Goal: Task Accomplishment & Management: Use online tool/utility

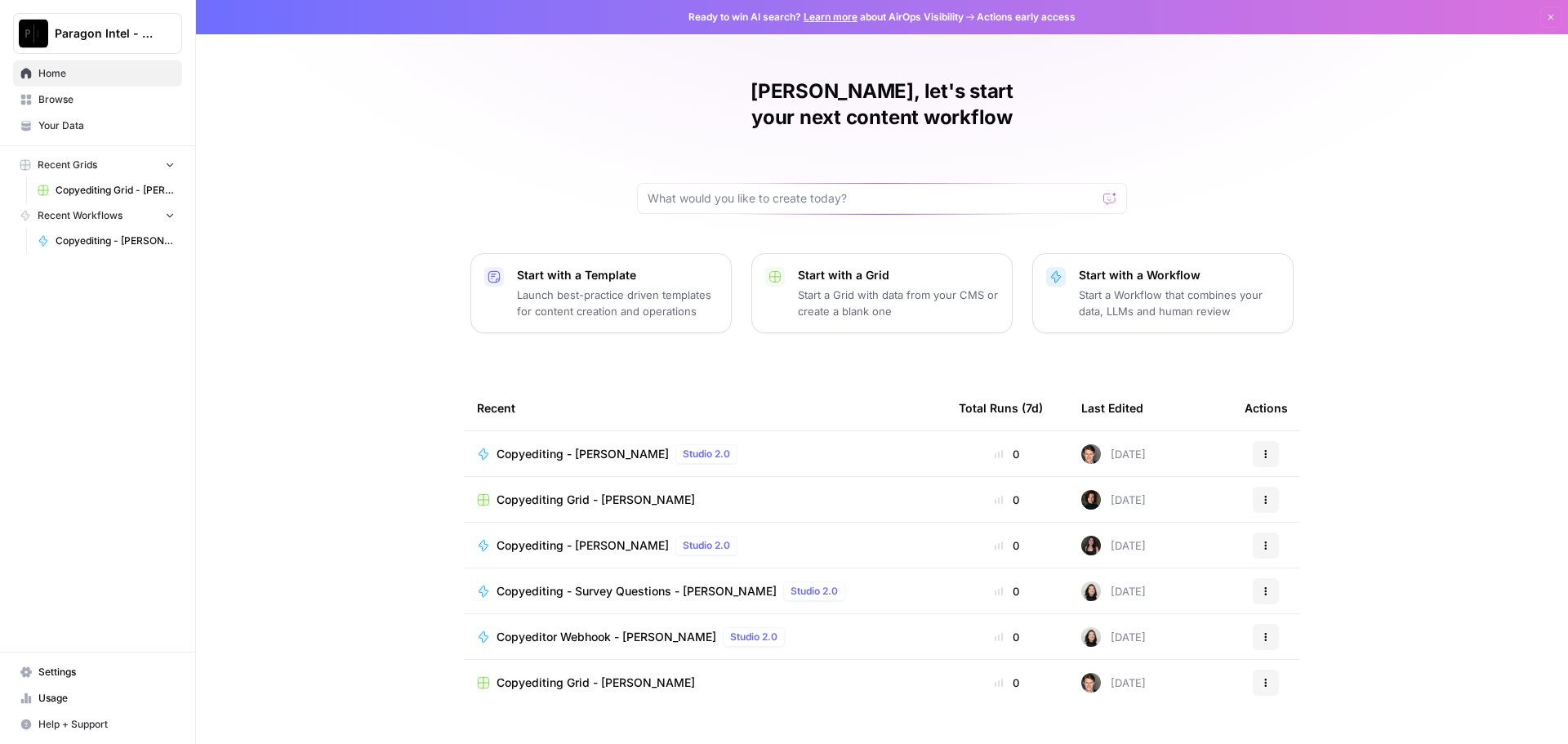
click at [66, 73] on span "Home" at bounding box center [106, 73] width 136 height 15
click at [73, 104] on span "Browse" at bounding box center [106, 100] width 136 height 15
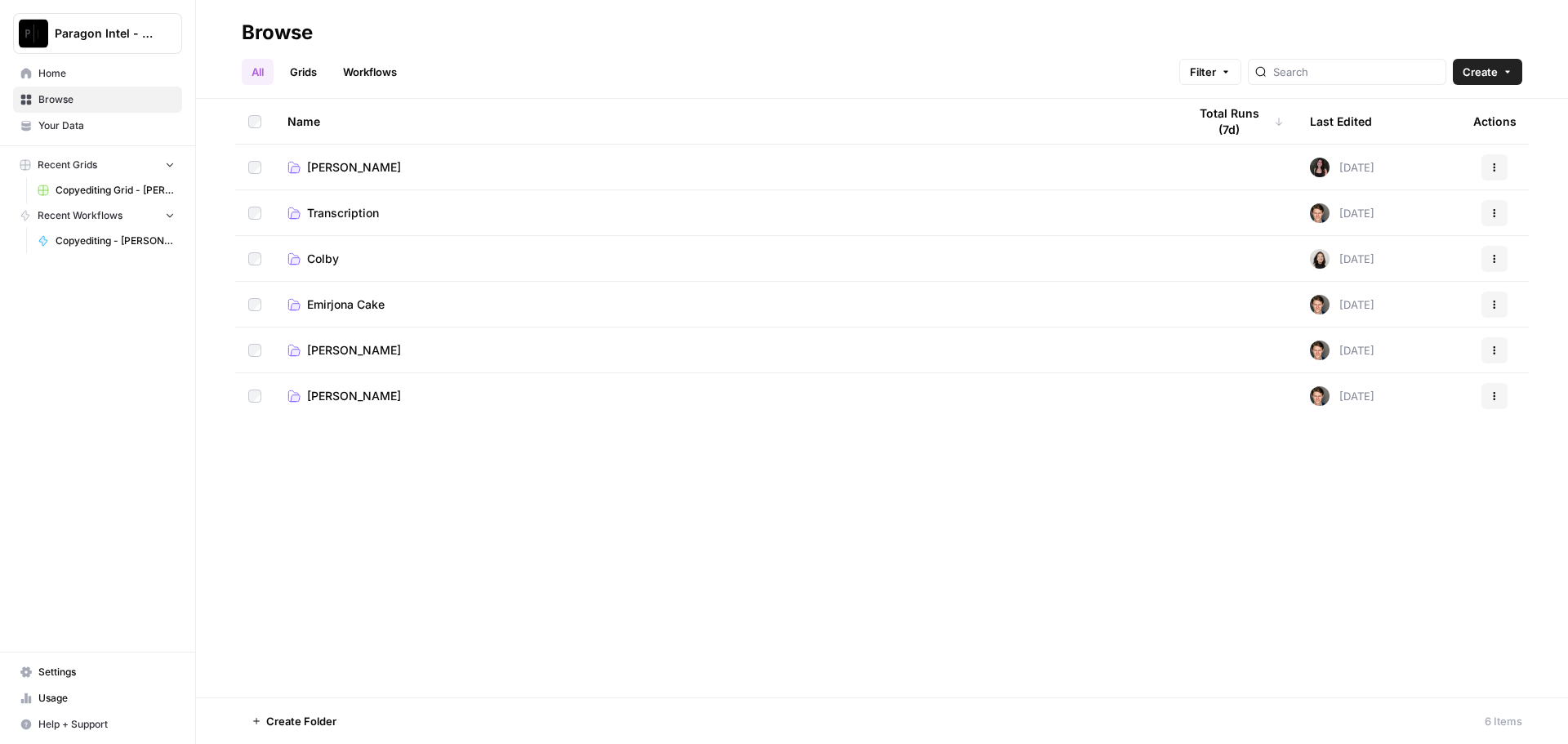
click at [355, 349] on span "[PERSON_NAME]" at bounding box center [354, 351] width 94 height 16
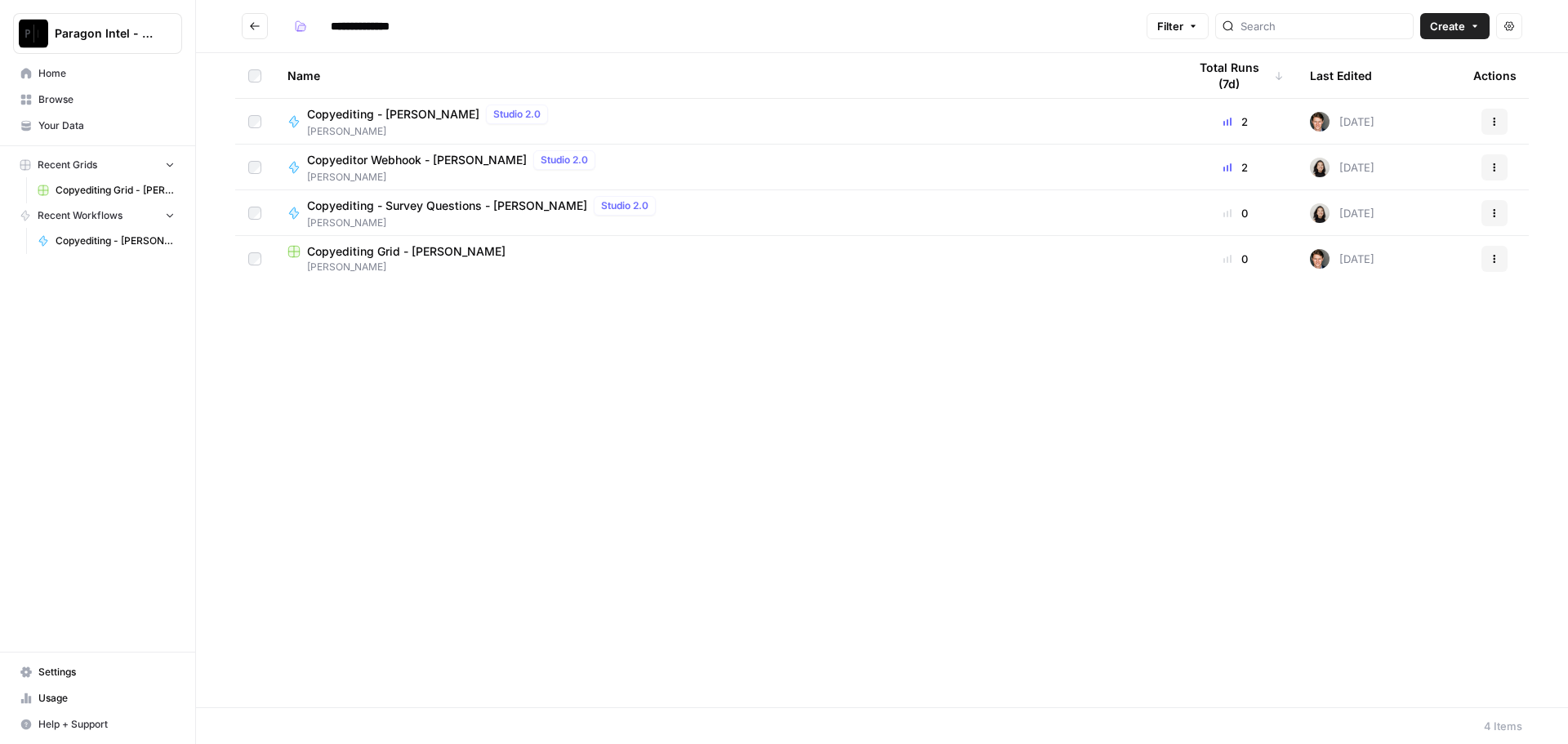
click at [346, 126] on span "[PERSON_NAME]" at bounding box center [431, 131] width 248 height 15
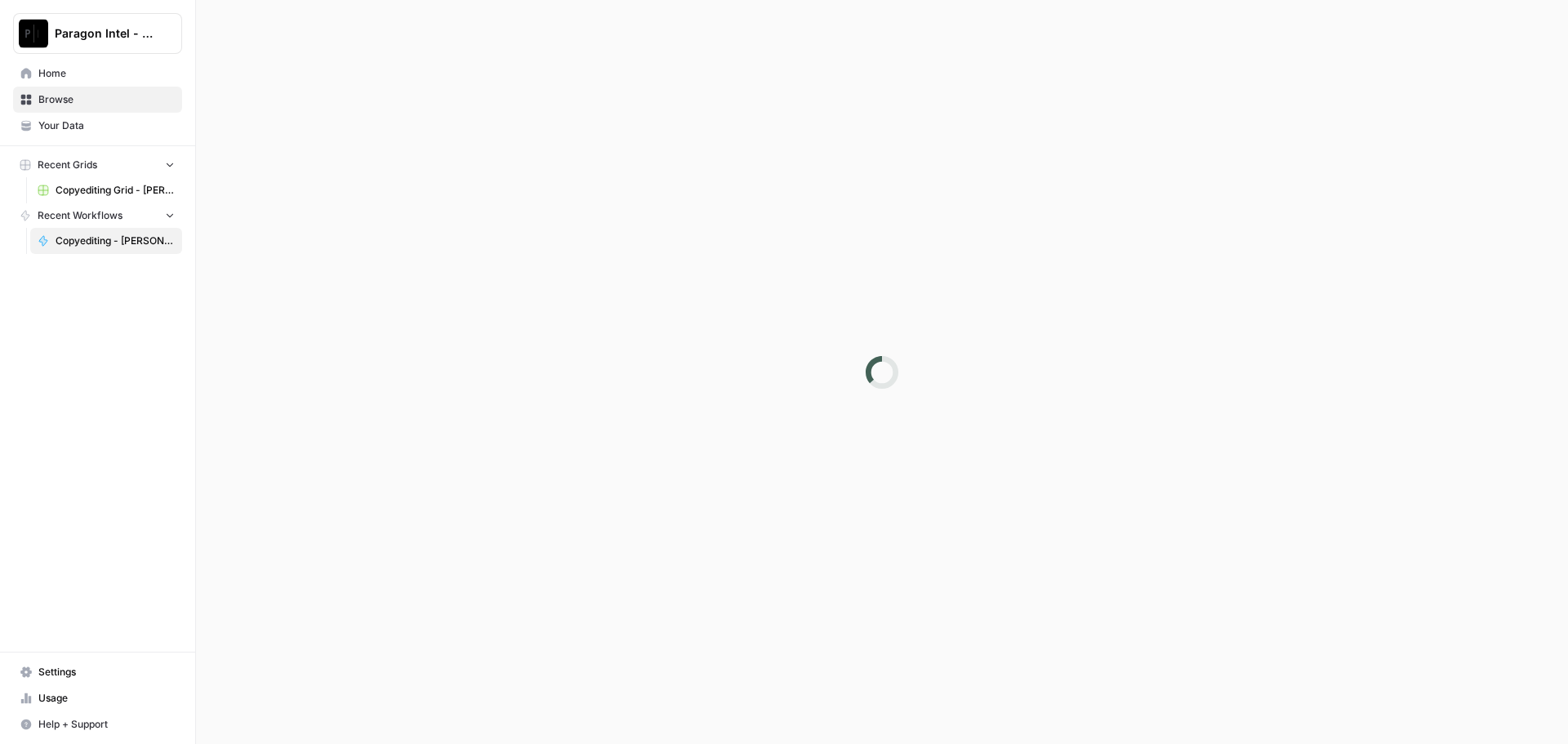
click at [346, 126] on div at bounding box center [882, 372] width 1372 height 744
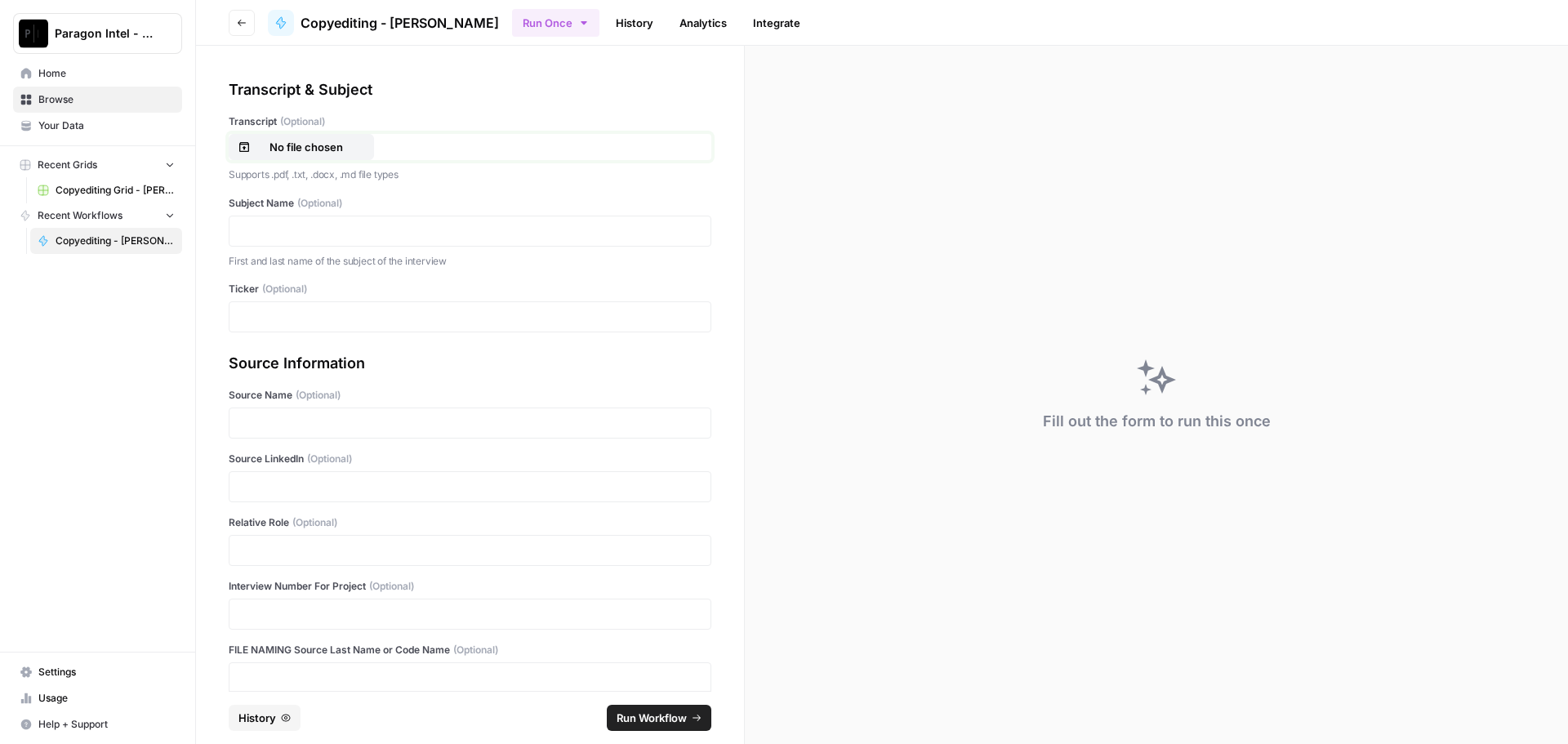
click at [329, 142] on p "No file chosen" at bounding box center [306, 147] width 105 height 16
click at [271, 243] on div at bounding box center [470, 231] width 483 height 31
click at [283, 236] on p at bounding box center [470, 231] width 461 height 16
drag, startPoint x: 314, startPoint y: 480, endPoint x: 305, endPoint y: 516, distance: 37.1
click at [314, 480] on p at bounding box center [470, 487] width 461 height 16
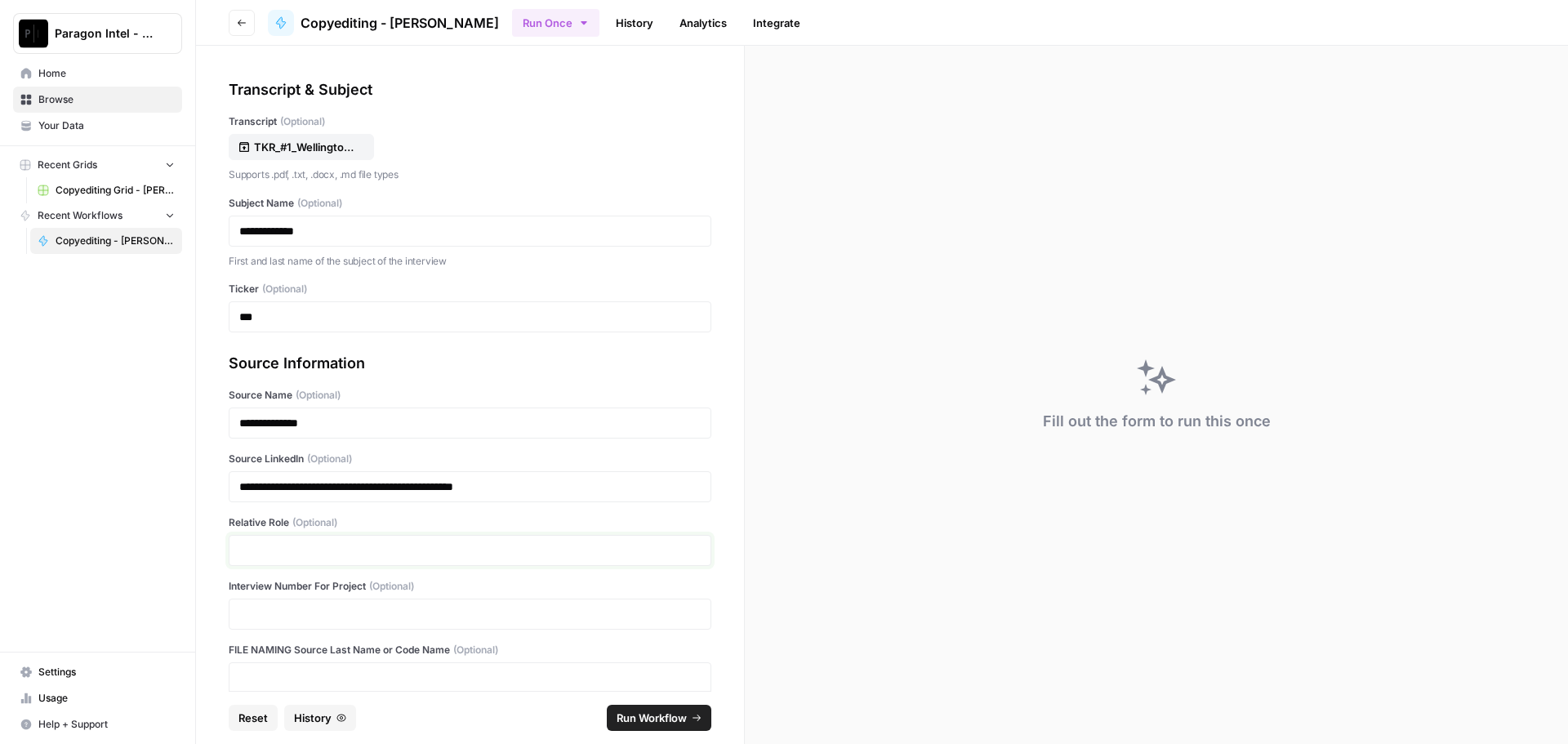
click at [283, 550] on p at bounding box center [470, 550] width 461 height 16
click at [663, 720] on span "Run Workflow" at bounding box center [651, 718] width 70 height 16
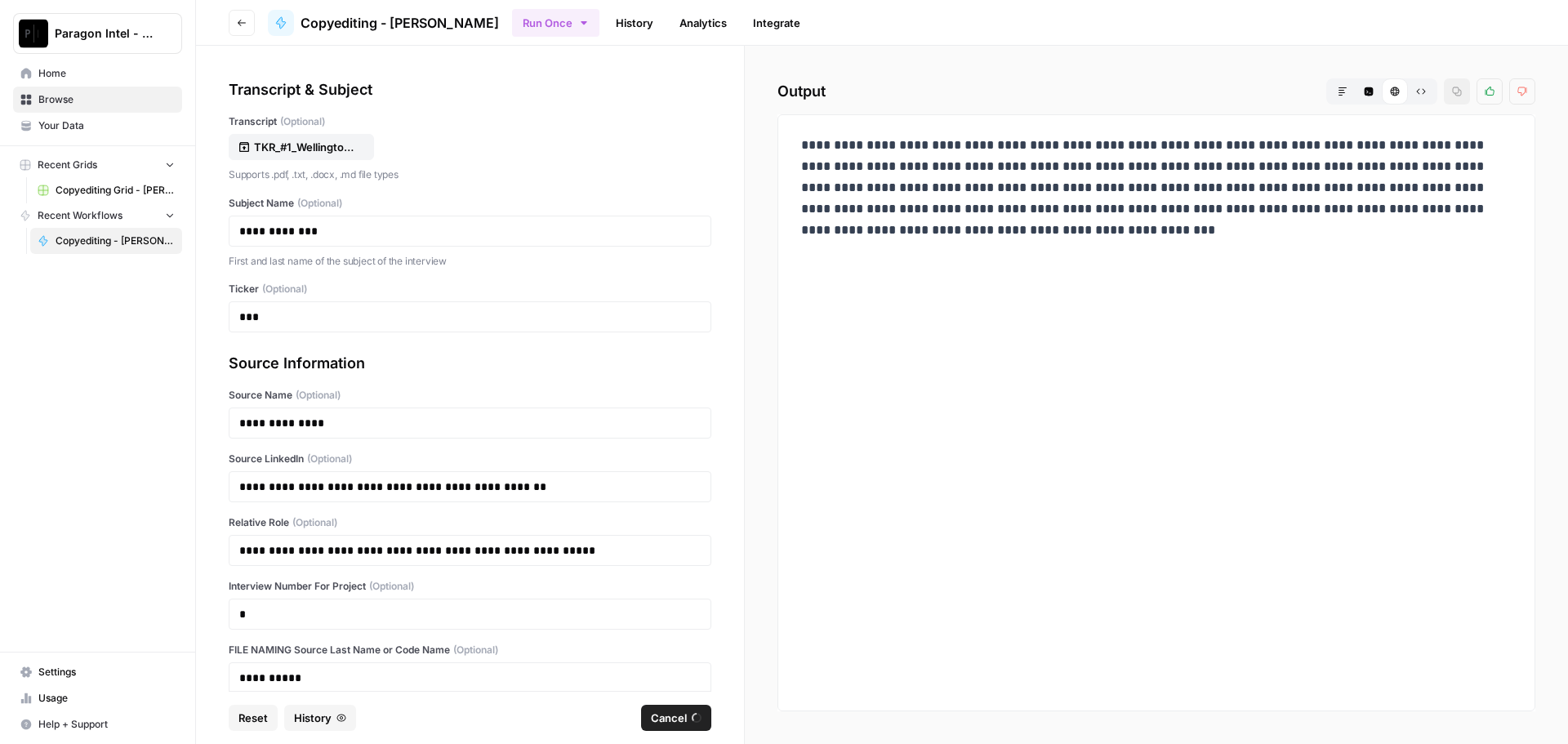
click at [93, 100] on span "Browse" at bounding box center [106, 100] width 136 height 15
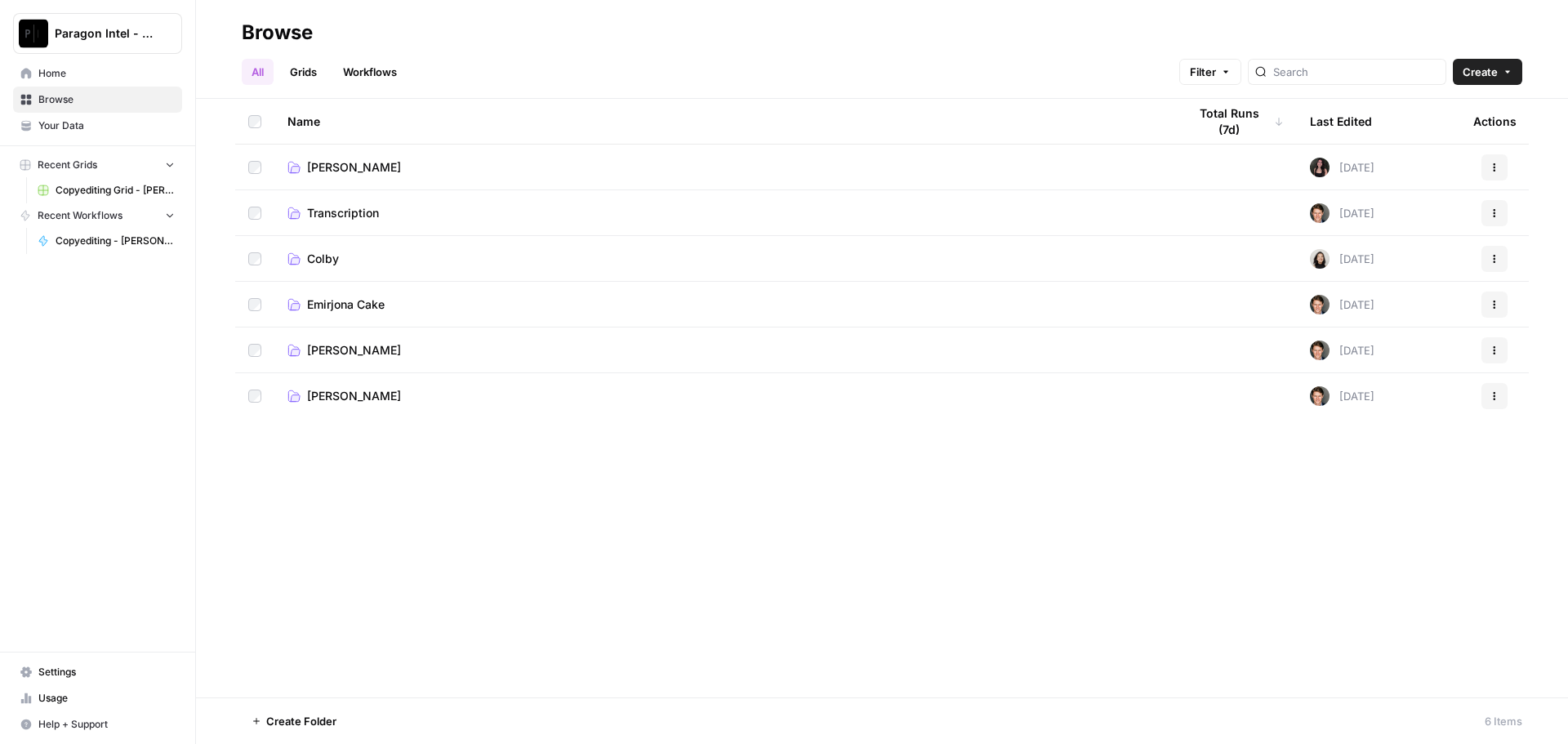
click at [387, 342] on span "[PERSON_NAME]" at bounding box center [354, 351] width 94 height 16
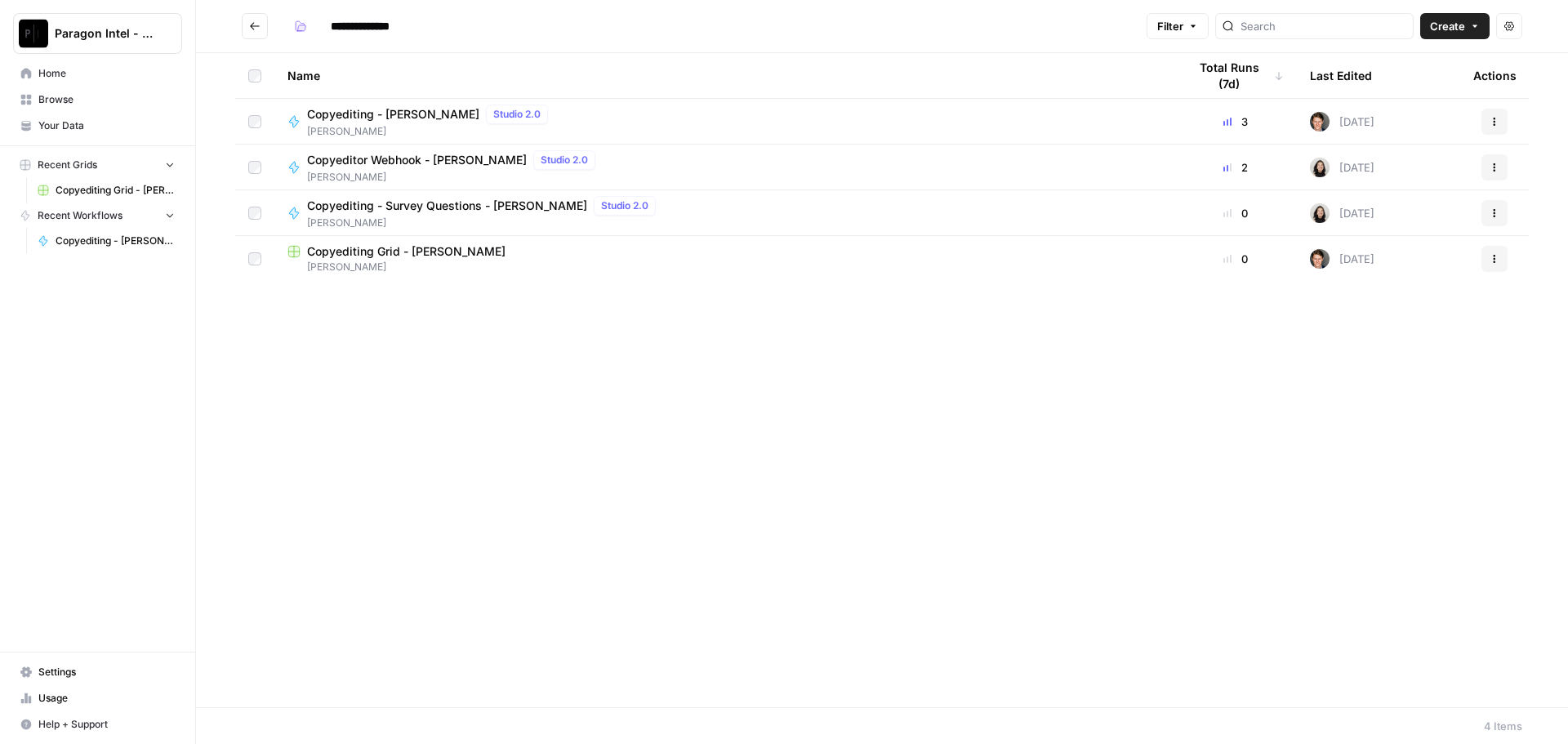
click at [379, 116] on span "Copyediting - [PERSON_NAME]" at bounding box center [393, 115] width 172 height 16
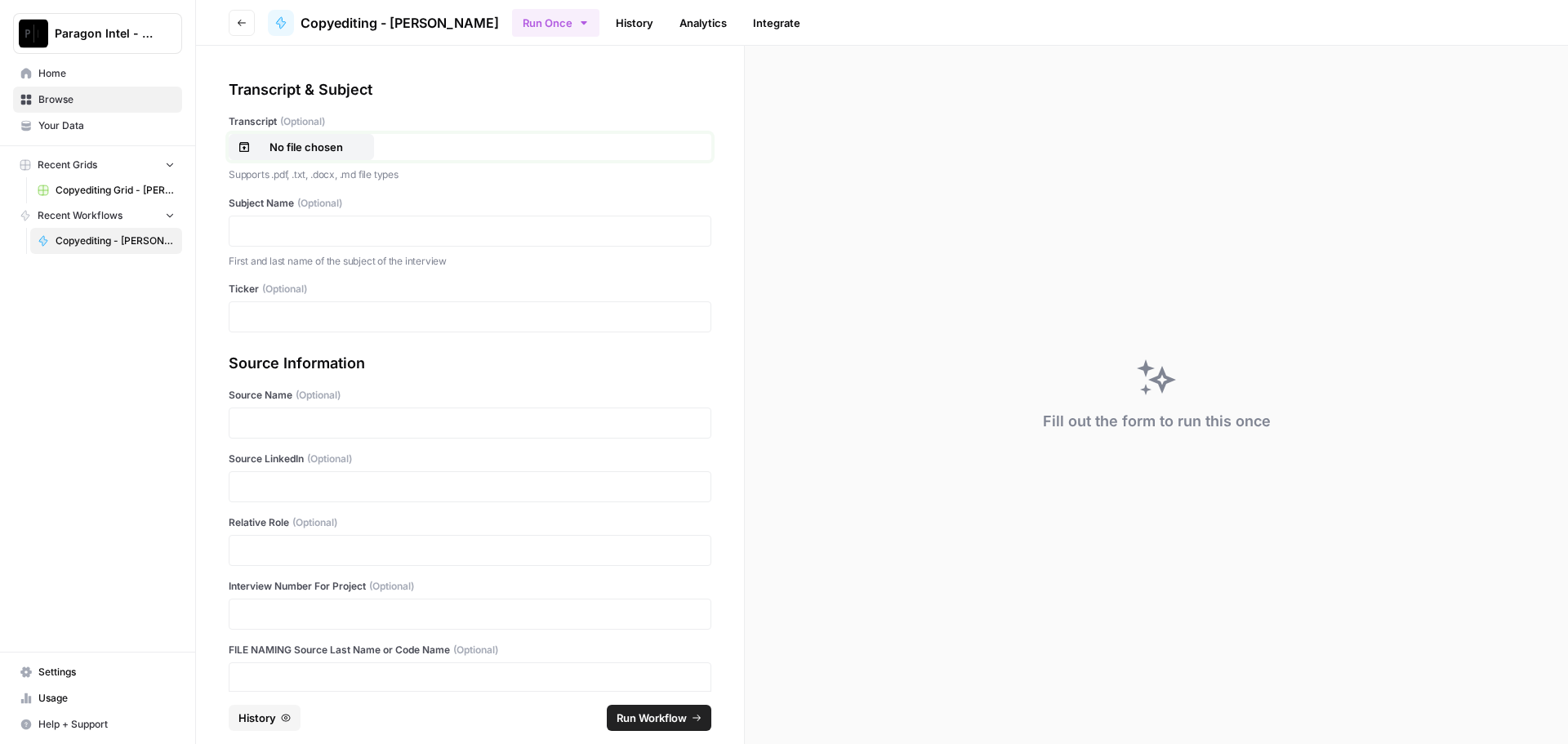
click at [315, 156] on button "No file chosen" at bounding box center [301, 147] width 145 height 26
click at [413, 231] on p at bounding box center [470, 231] width 461 height 16
click at [396, 237] on p at bounding box center [470, 231] width 461 height 16
click at [263, 492] on p at bounding box center [470, 487] width 461 height 16
click at [265, 549] on p at bounding box center [470, 550] width 461 height 16
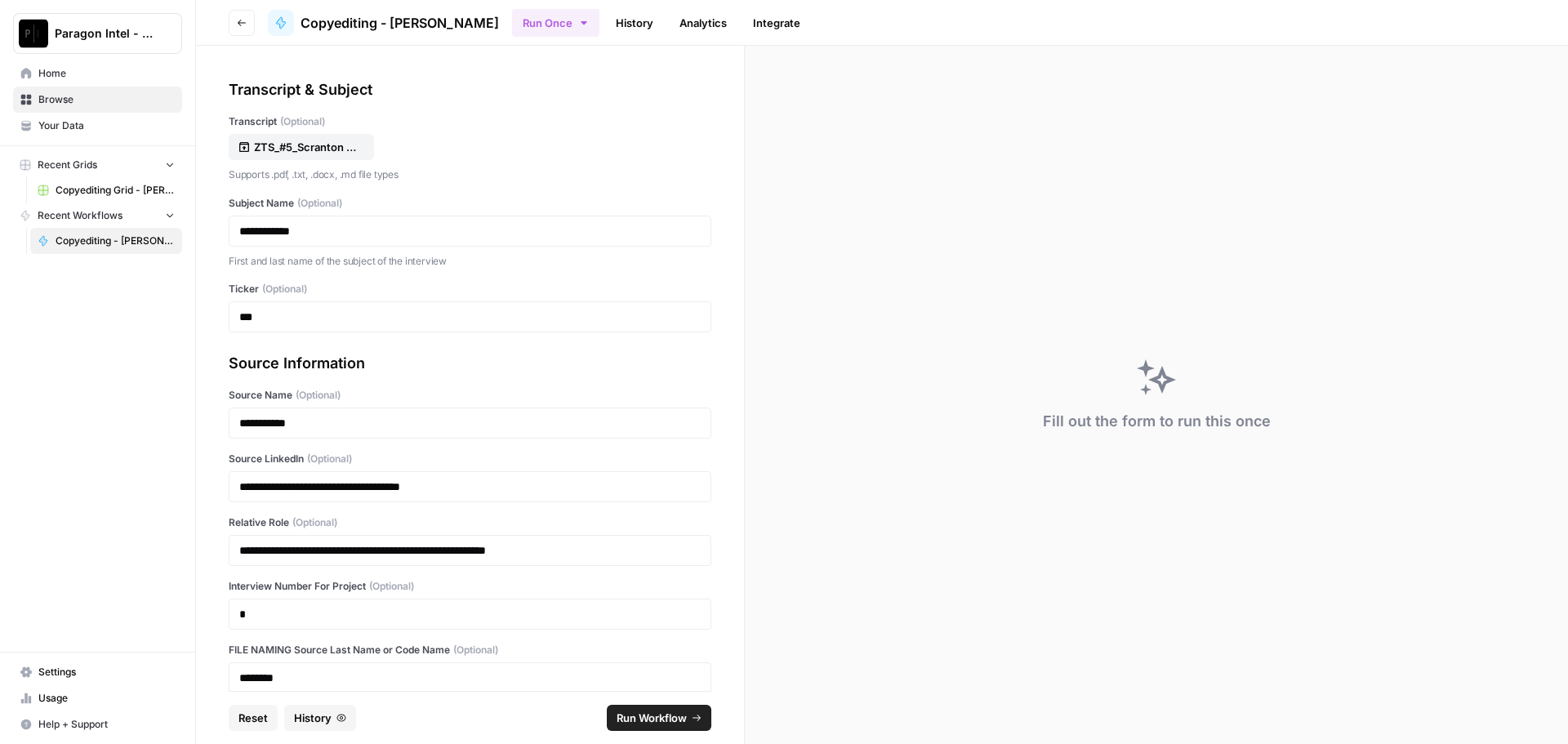
click at [640, 722] on span "Run Workflow" at bounding box center [651, 718] width 70 height 16
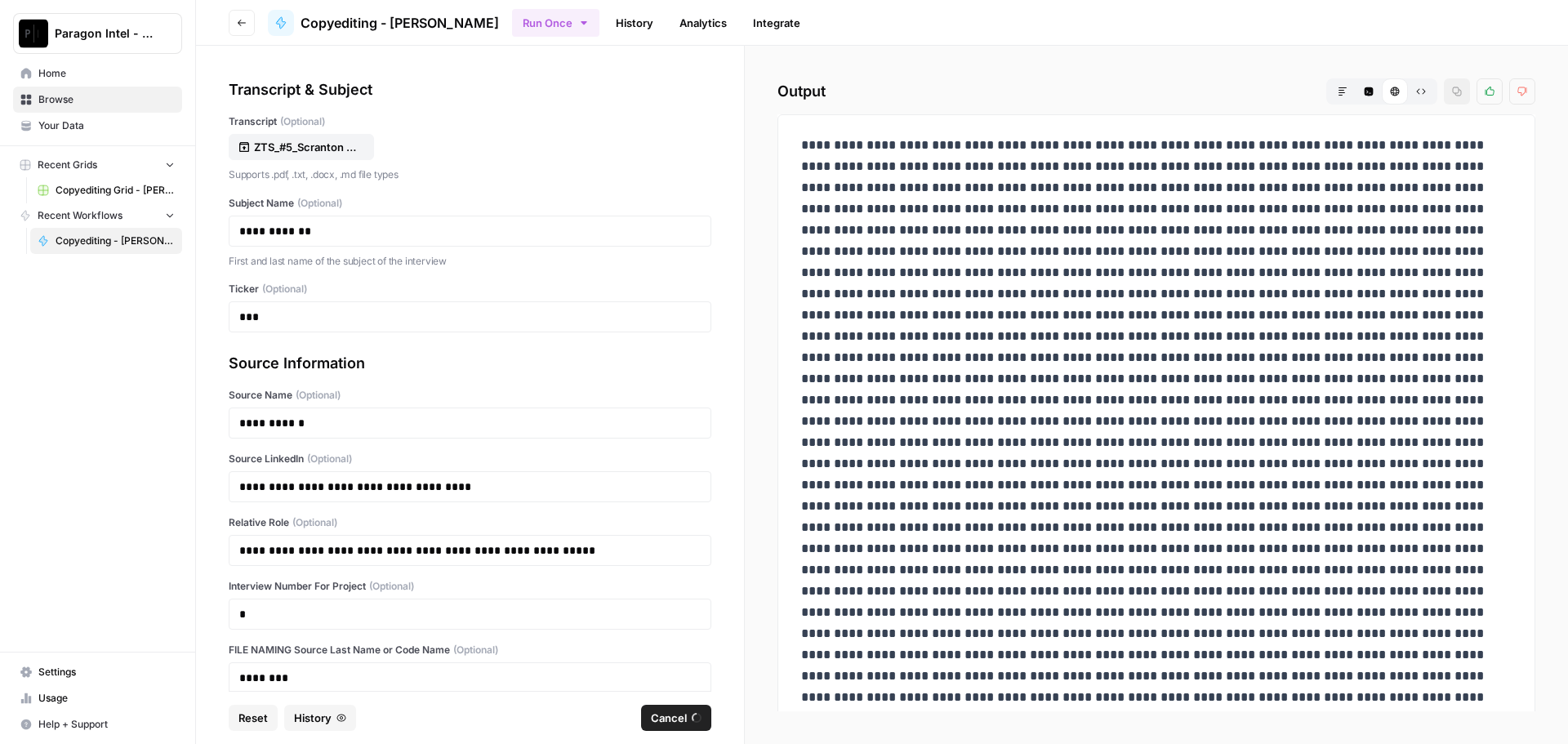
click at [91, 63] on link "Home" at bounding box center [97, 73] width 169 height 26
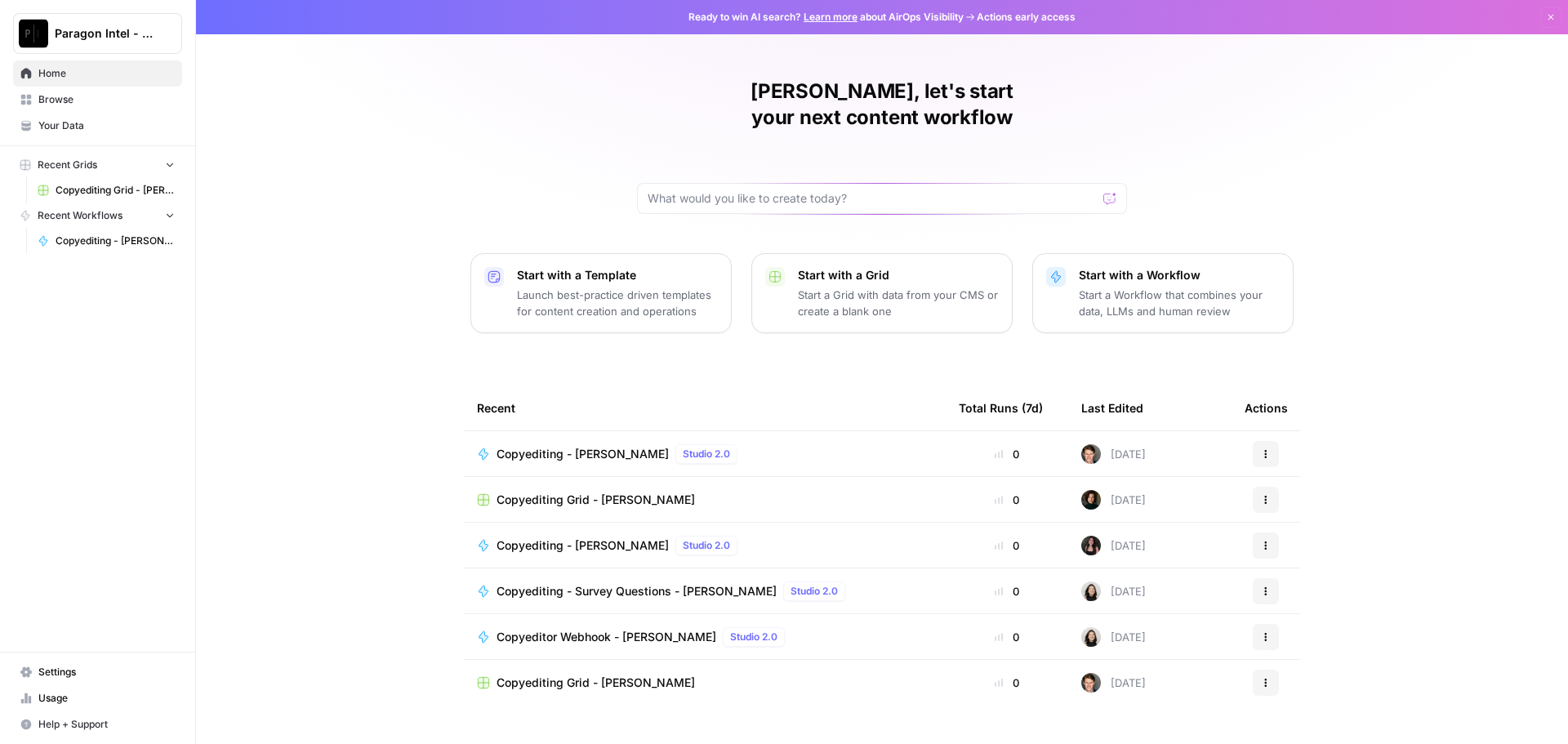
click at [536, 445] on span "Copyediting - [PERSON_NAME]" at bounding box center [583, 454] width 172 height 16
click at [63, 98] on span "Browse" at bounding box center [106, 100] width 136 height 15
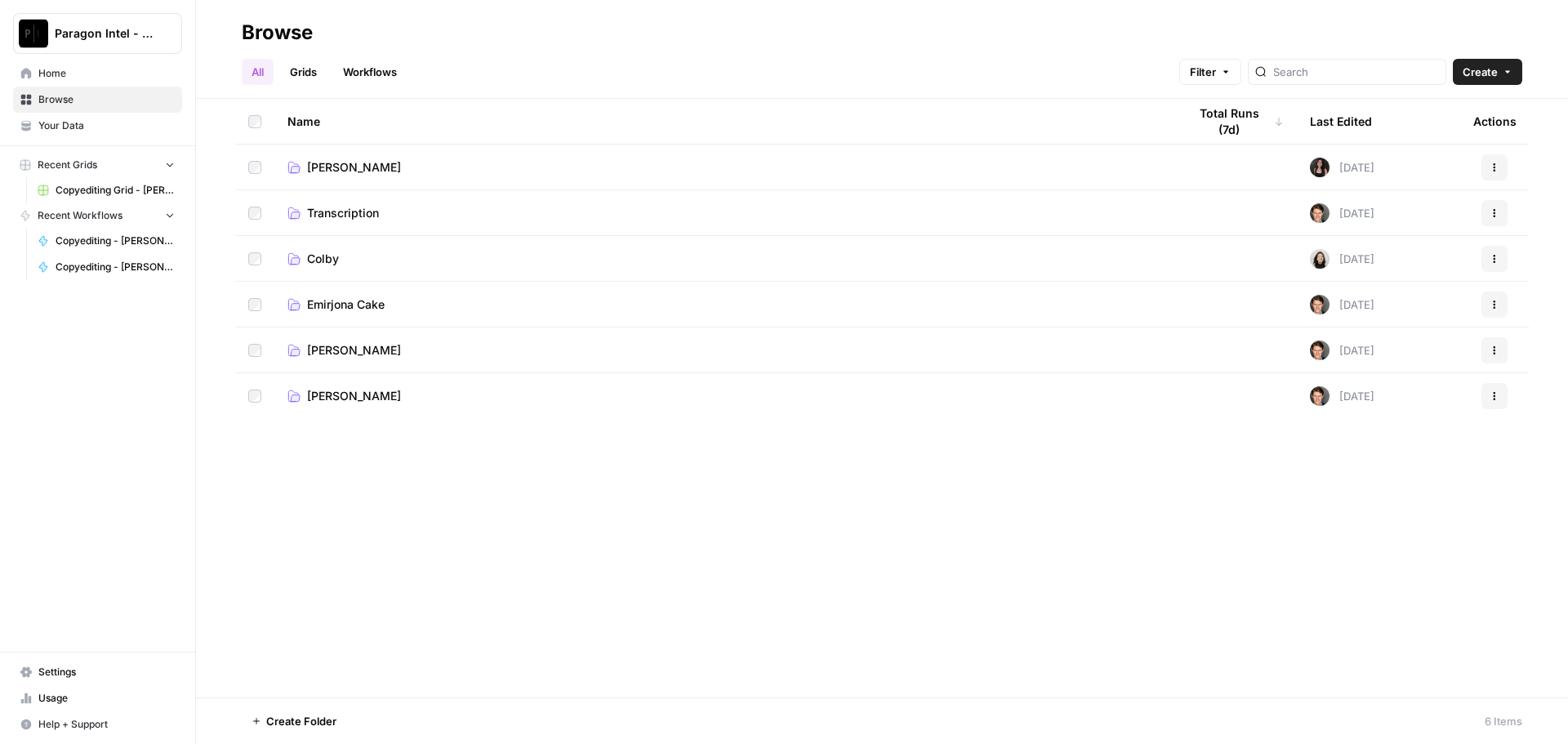
click at [375, 358] on span "[PERSON_NAME]" at bounding box center [354, 351] width 94 height 16
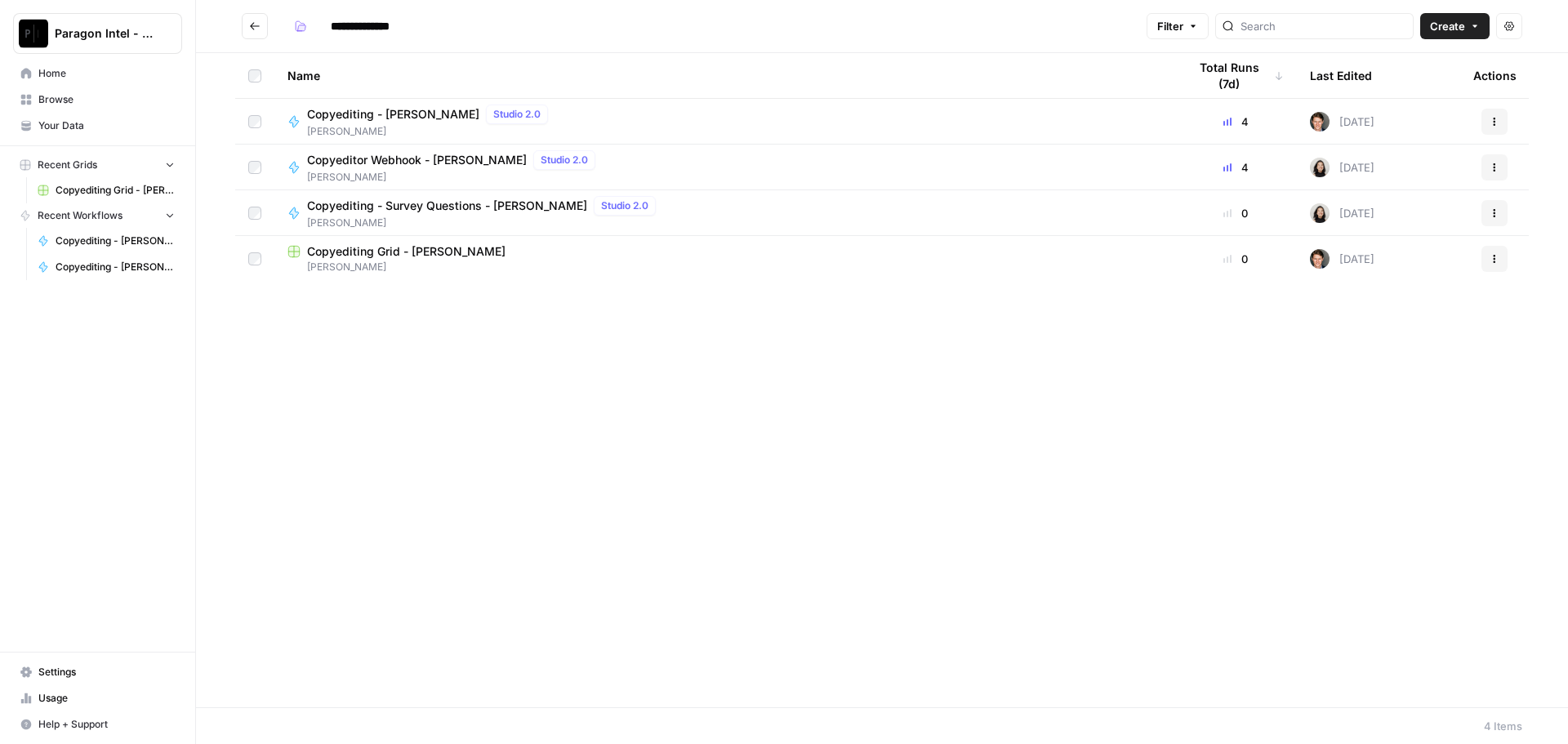
click at [369, 256] on span "Copyediting Grid - [PERSON_NAME]" at bounding box center [406, 252] width 199 height 16
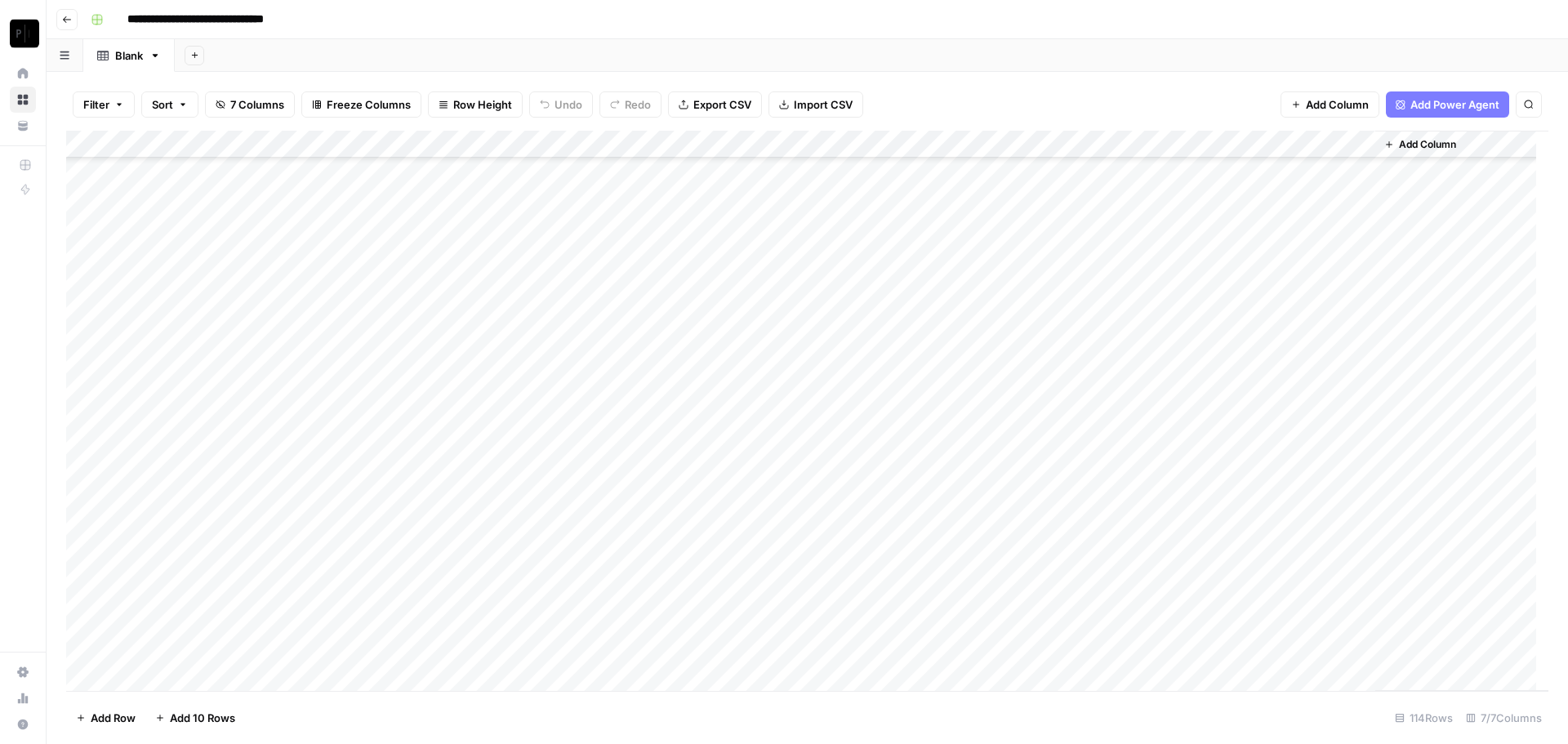
scroll to position [2658, 0]
click at [1209, 622] on div "Add Column" at bounding box center [807, 410] width 1482 height 560
click at [1211, 650] on div "Add Column" at bounding box center [807, 410] width 1482 height 560
